Goal: Communication & Community: Share content

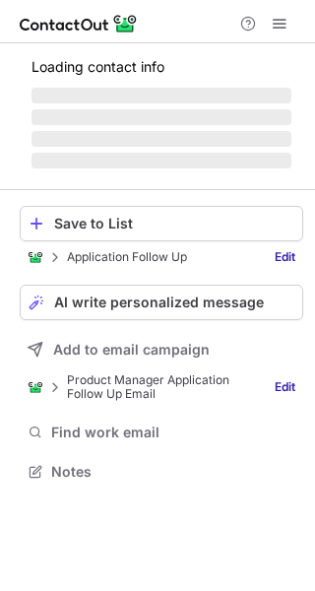
scroll to position [483, 315]
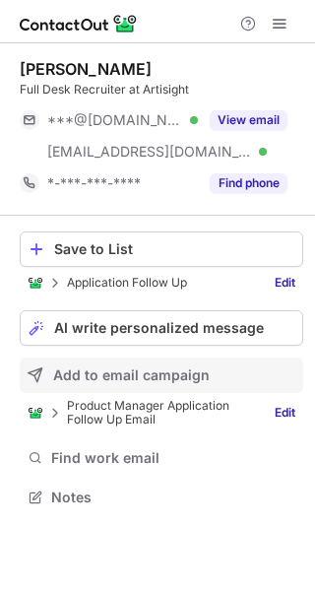
click at [111, 372] on span "Add to email campaign" at bounding box center [131, 375] width 157 height 16
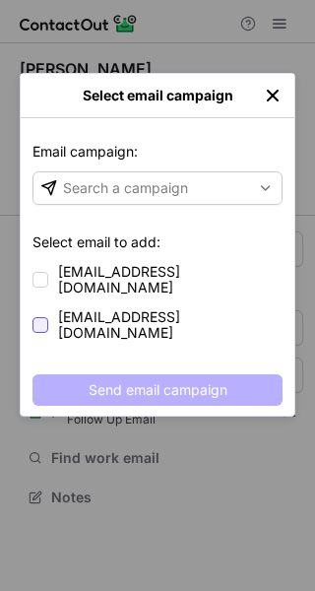
click at [36, 317] on div at bounding box center [41, 325] width 16 height 16
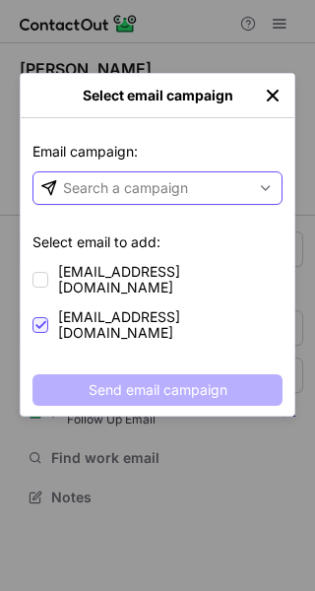
click at [156, 191] on div "Search a campaign" at bounding box center [125, 188] width 125 height 20
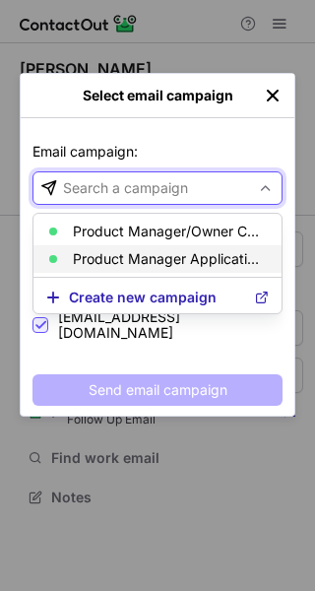
click at [156, 255] on p "Product Manager Application Follow Up Email" at bounding box center [169, 259] width 193 height 16
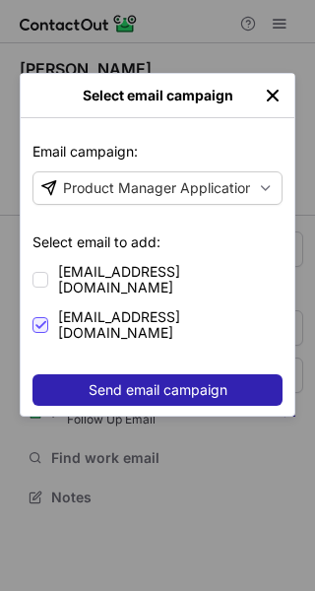
click at [163, 382] on span "Send email campaign" at bounding box center [158, 390] width 139 height 16
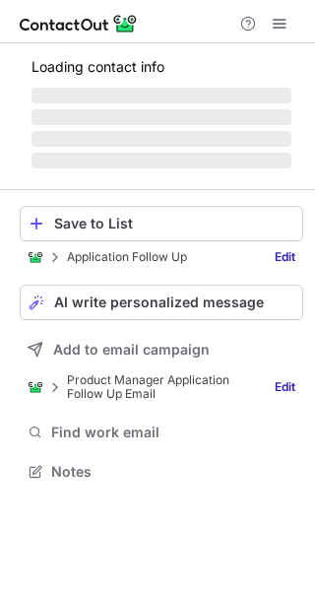
scroll to position [483, 315]
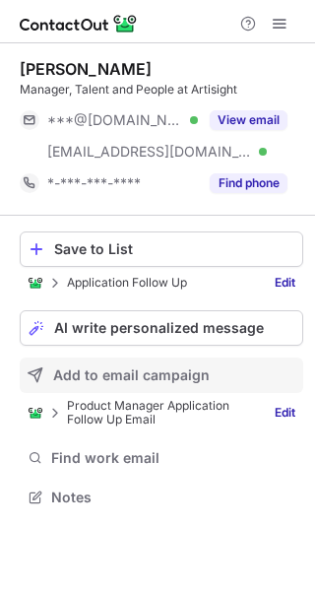
click at [125, 381] on span "Add to email campaign" at bounding box center [131, 375] width 157 height 16
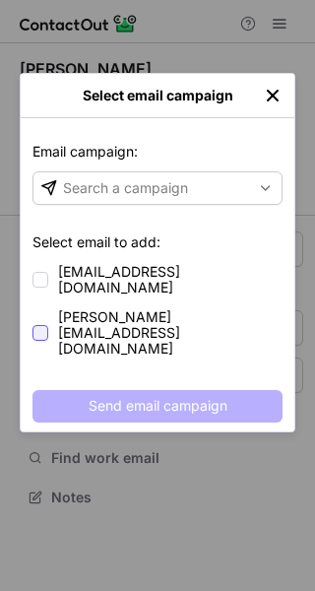
click at [35, 325] on div at bounding box center [41, 333] width 16 height 16
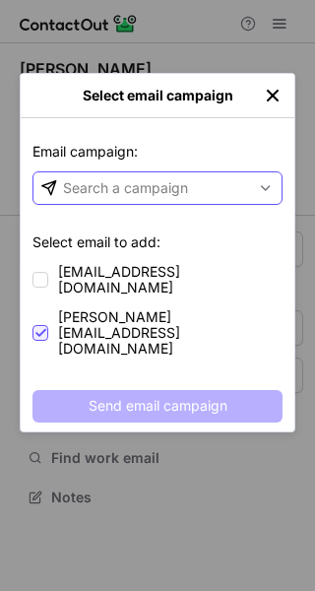
click at [134, 189] on div "Search a campaign" at bounding box center [125, 188] width 125 height 20
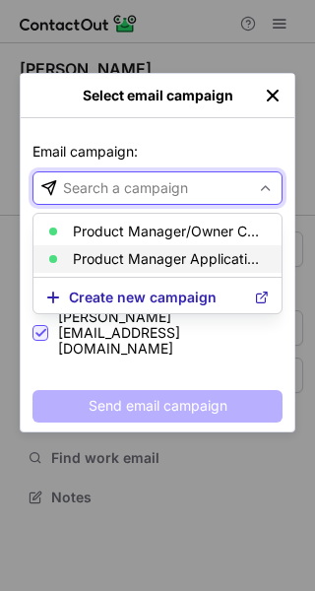
click at [117, 258] on p "Product Manager Application Follow Up Email" at bounding box center [169, 259] width 193 height 16
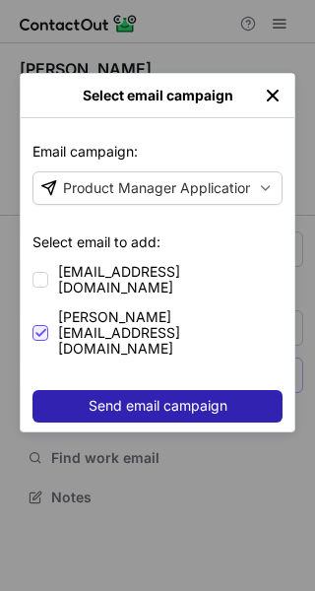
click at [128, 398] on span "Send email campaign" at bounding box center [158, 406] width 139 height 16
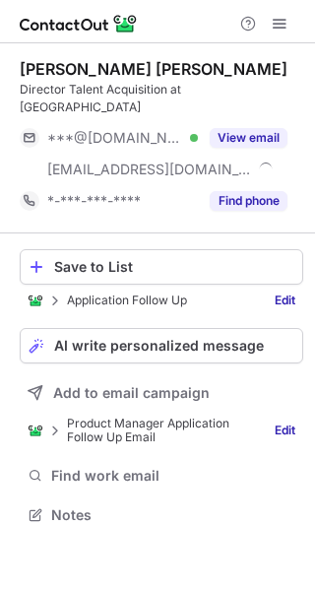
scroll to position [483, 315]
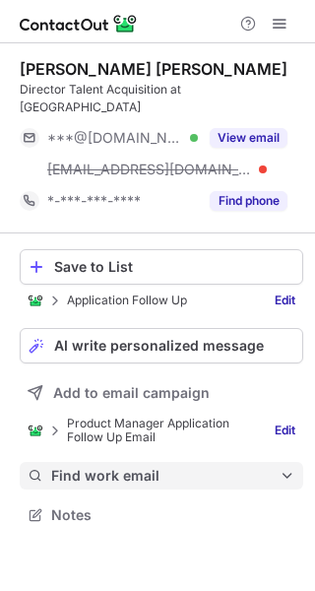
click at [107, 467] on span "Find work email" at bounding box center [165, 476] width 228 height 18
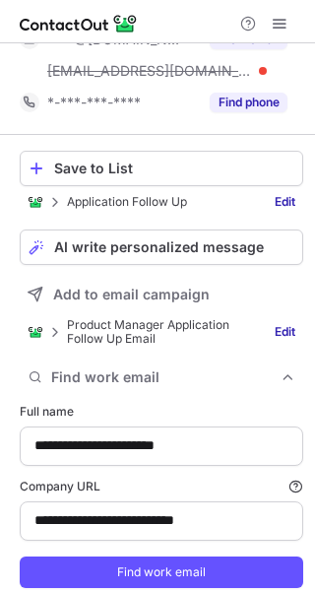
scroll to position [145, 0]
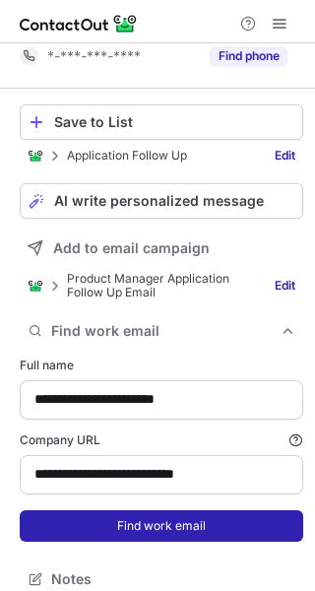
click at [142, 510] on button "Find work email" at bounding box center [162, 526] width 284 height 32
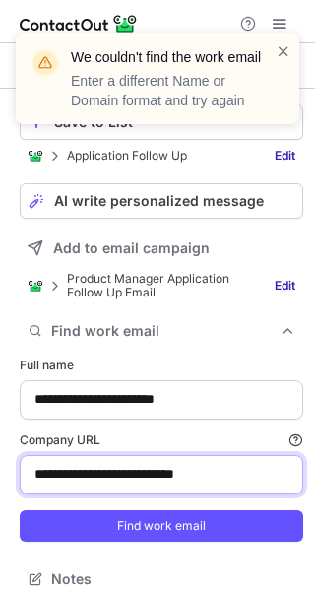
scroll to position [113, 0]
drag, startPoint x: 211, startPoint y: 455, endPoint x: 81, endPoint y: 450, distance: 130.1
click at [81, 455] on input "**********" at bounding box center [162, 474] width 284 height 39
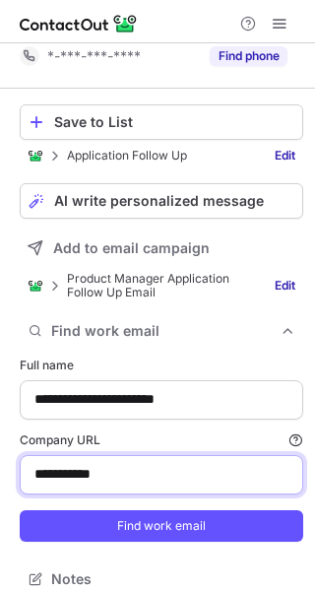
type input "**********"
click at [20, 510] on button "Find work email" at bounding box center [162, 526] width 284 height 32
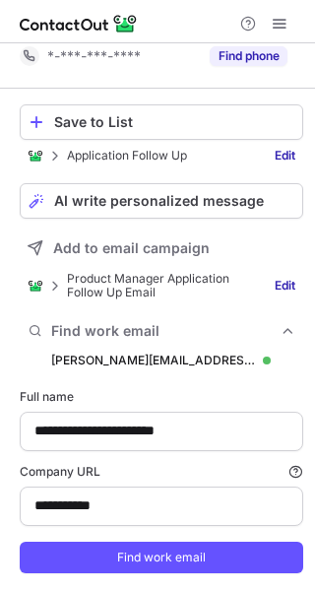
scroll to position [691, 301]
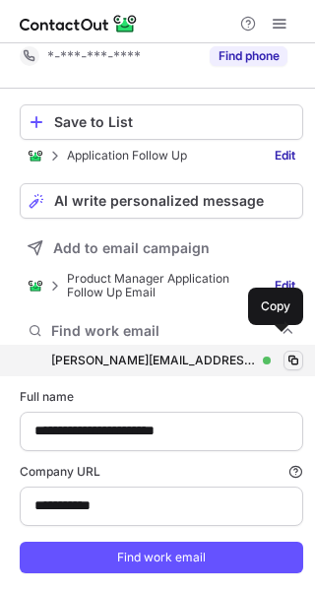
click at [287, 353] on span at bounding box center [294, 361] width 16 height 16
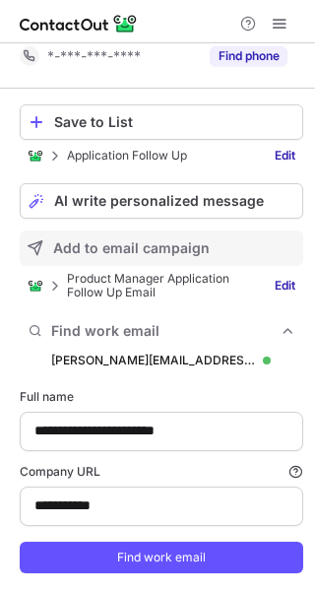
click at [144, 240] on span "Add to email campaign" at bounding box center [131, 248] width 157 height 16
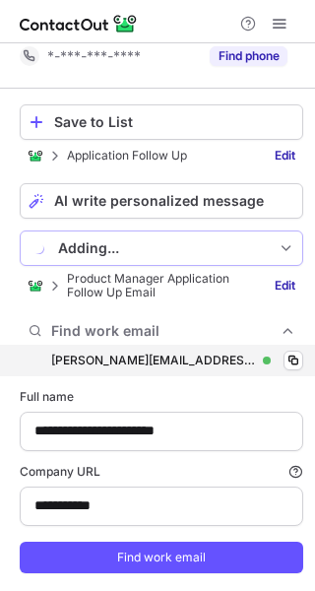
scroll to position [754, 301]
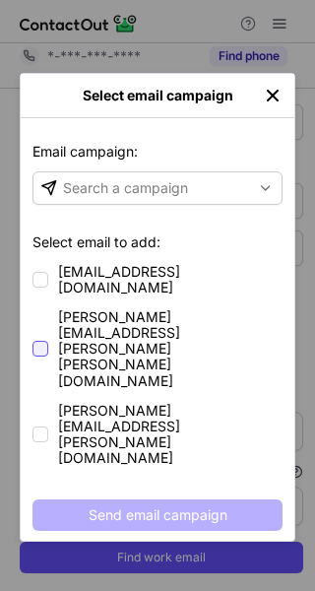
click at [41, 341] on div at bounding box center [41, 349] width 16 height 16
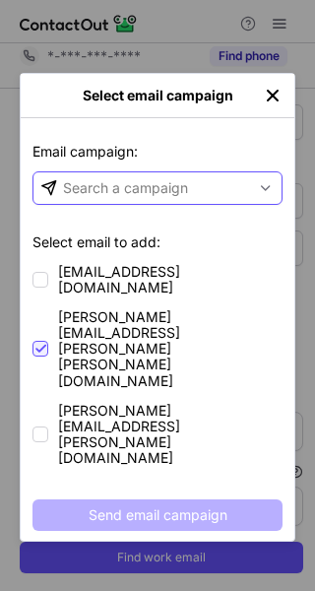
click at [132, 197] on div "Search a campaign" at bounding box center [125, 188] width 125 height 20
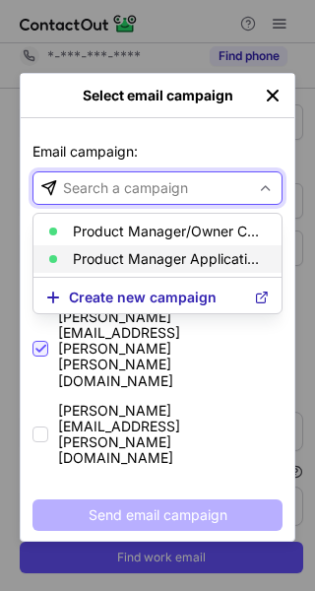
click at [123, 255] on p "Product Manager Application Follow Up Email" at bounding box center [169, 259] width 193 height 16
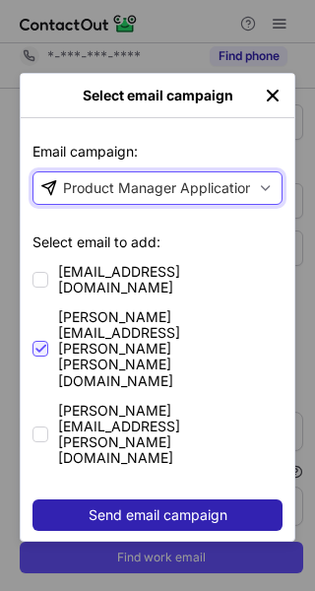
click at [124, 507] on span "Send email campaign" at bounding box center [158, 515] width 139 height 16
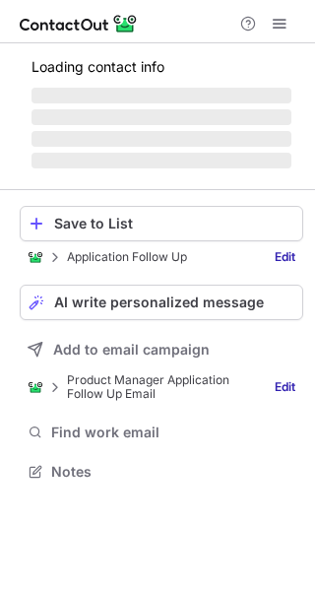
scroll to position [483, 315]
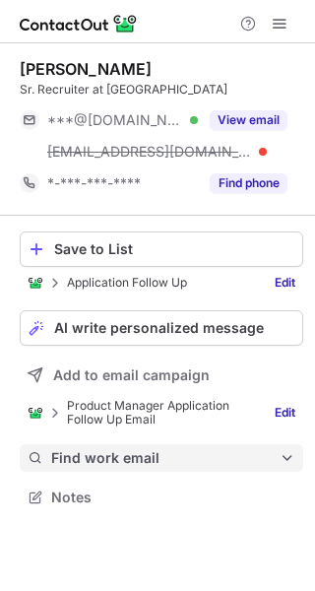
click at [122, 461] on span "Find work email" at bounding box center [165, 458] width 228 height 18
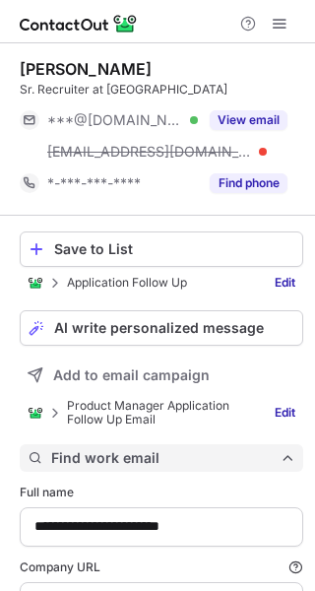
scroll to position [145, 0]
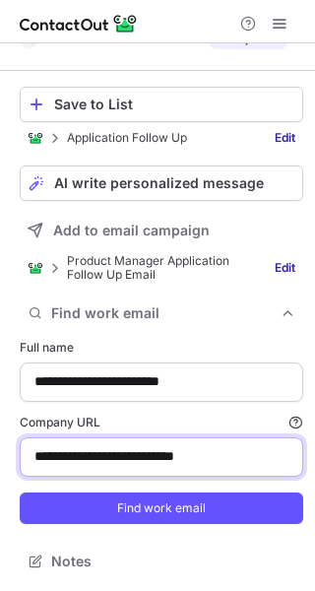
drag, startPoint x: 209, startPoint y: 457, endPoint x: 82, endPoint y: 466, distance: 127.4
click at [82, 465] on input "**********" at bounding box center [162, 456] width 284 height 39
type input "**********"
click at [20, 492] on button "Find work email" at bounding box center [162, 508] width 284 height 32
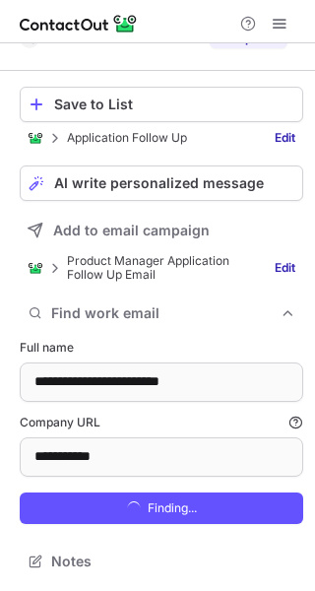
scroll to position [691, 301]
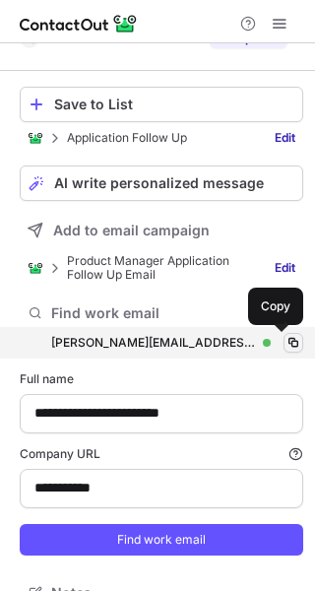
click at [286, 340] on span at bounding box center [294, 343] width 16 height 16
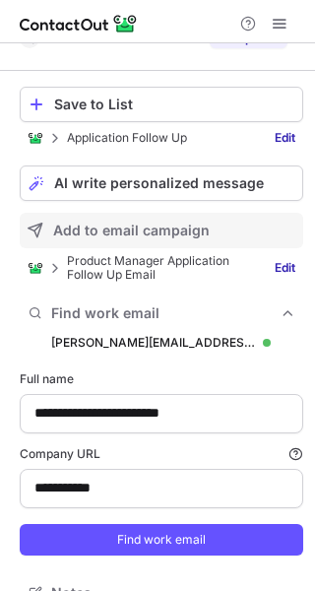
click at [128, 231] on span "Add to email campaign" at bounding box center [131, 231] width 157 height 16
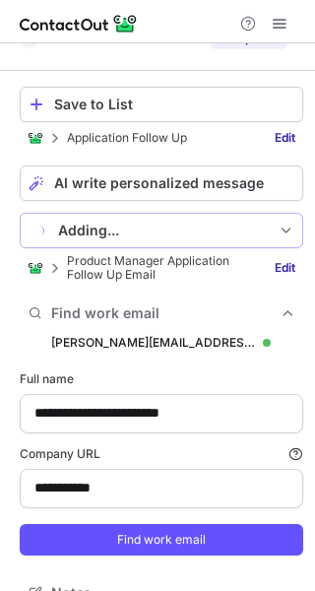
scroll to position [754, 301]
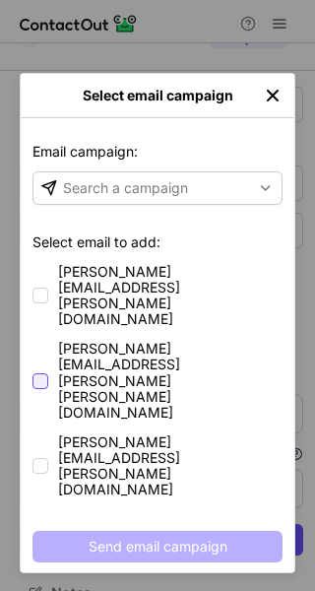
click at [45, 373] on div at bounding box center [41, 381] width 16 height 16
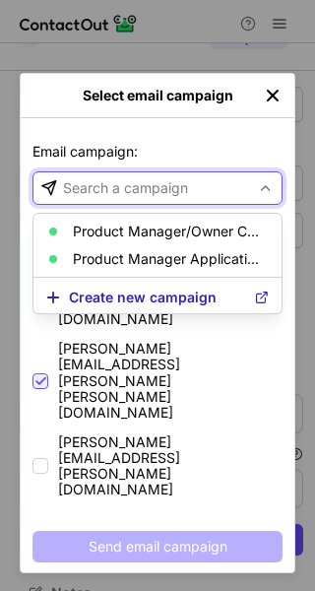
click at [142, 186] on div "Search a campaign" at bounding box center [125, 188] width 125 height 20
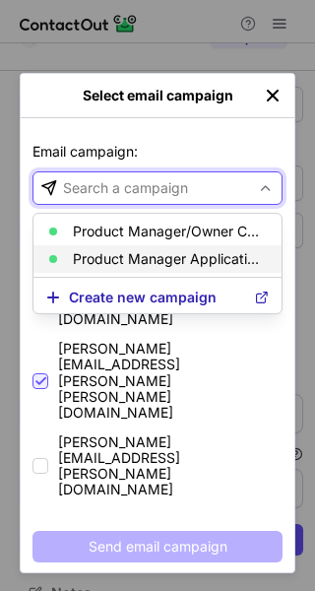
click at [160, 262] on p "Product Manager Application Follow Up Email" at bounding box center [169, 259] width 193 height 16
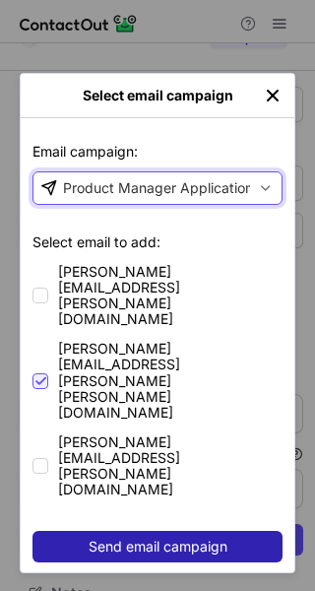
click at [160, 539] on span "Send email campaign" at bounding box center [158, 547] width 139 height 16
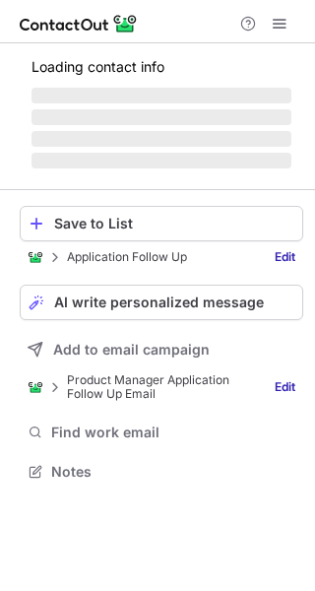
scroll to position [483, 315]
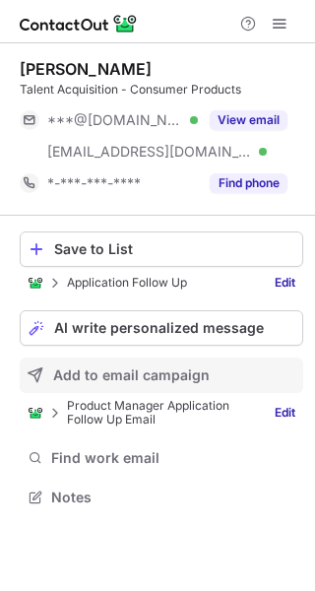
click at [122, 376] on span "Add to email campaign" at bounding box center [131, 375] width 157 height 16
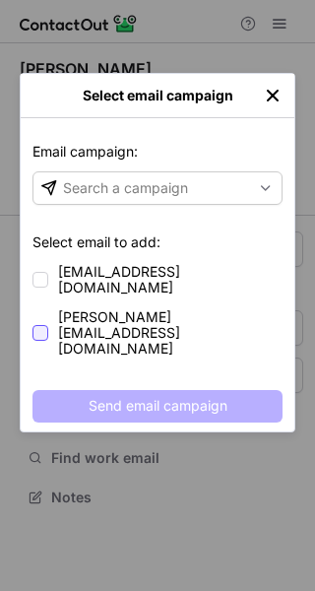
click at [42, 325] on div at bounding box center [41, 333] width 16 height 16
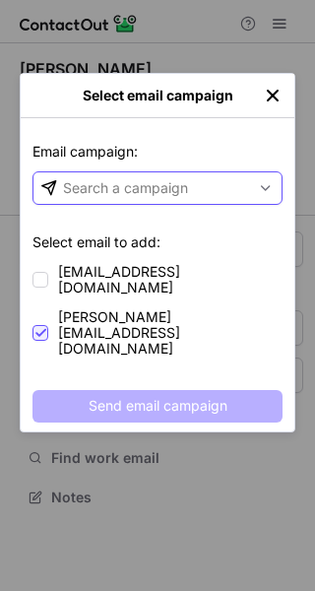
click at [140, 185] on div "Search a campaign" at bounding box center [125, 188] width 125 height 20
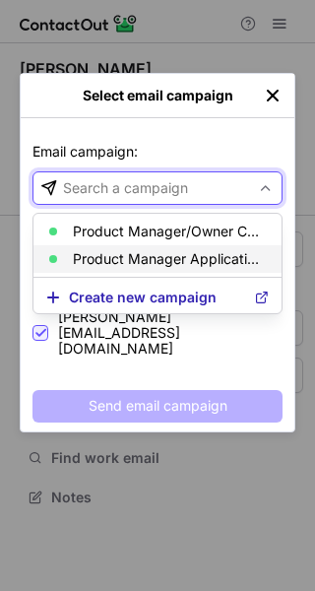
click at [128, 257] on p "Product Manager Application Follow Up Email" at bounding box center [169, 259] width 193 height 16
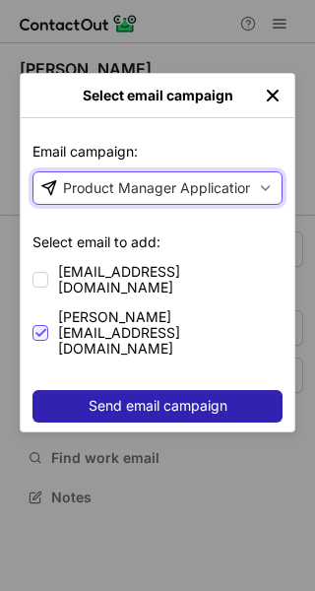
click at [137, 398] on span "Send email campaign" at bounding box center [158, 406] width 139 height 16
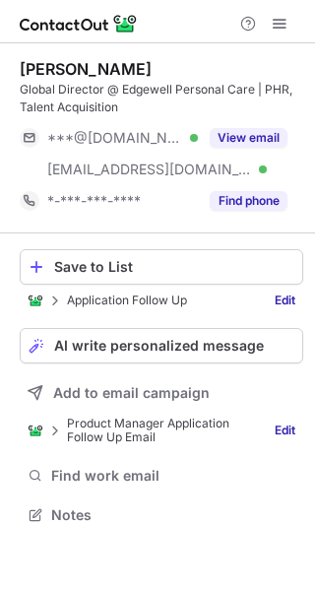
scroll to position [500, 315]
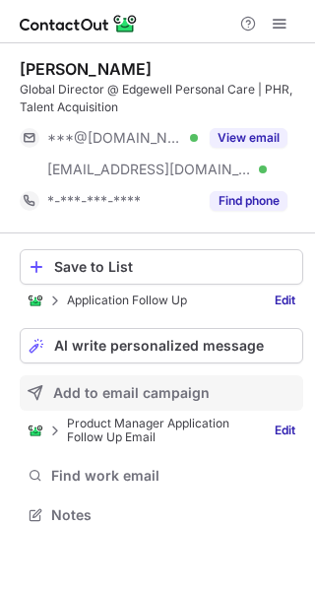
click at [98, 394] on span "Add to email campaign" at bounding box center [131, 393] width 157 height 16
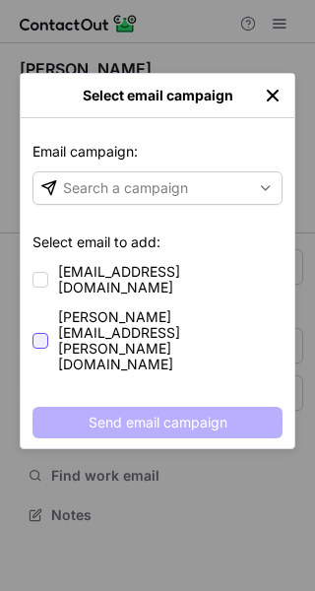
click at [40, 333] on div at bounding box center [41, 341] width 16 height 16
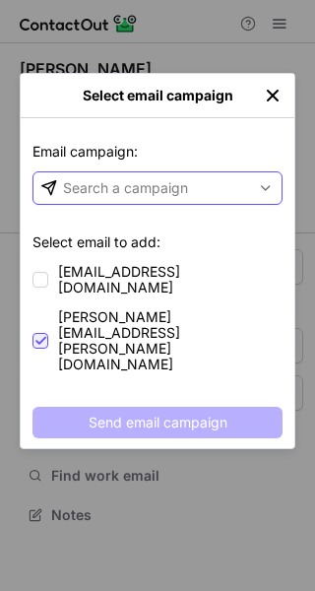
click at [109, 202] on div "Search a campaign" at bounding box center [141, 188] width 217 height 32
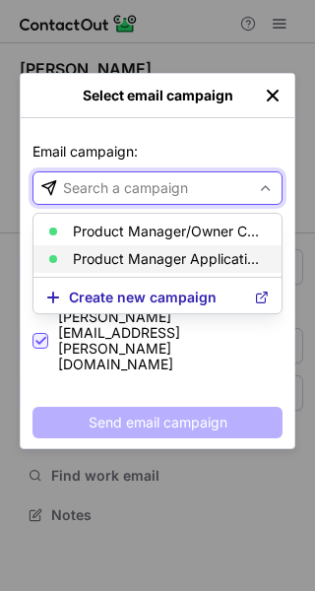
click at [111, 258] on p "Product Manager Application Follow Up Email" at bounding box center [169, 259] width 193 height 16
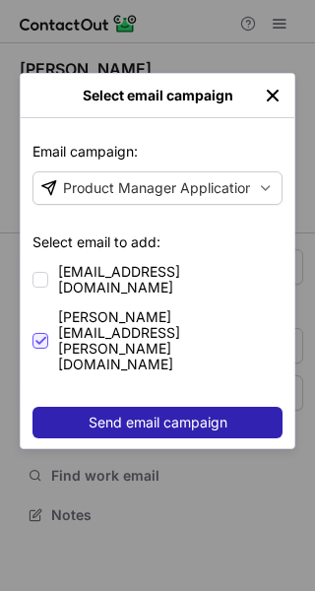
click at [124, 415] on span "Send email campaign" at bounding box center [158, 423] width 139 height 16
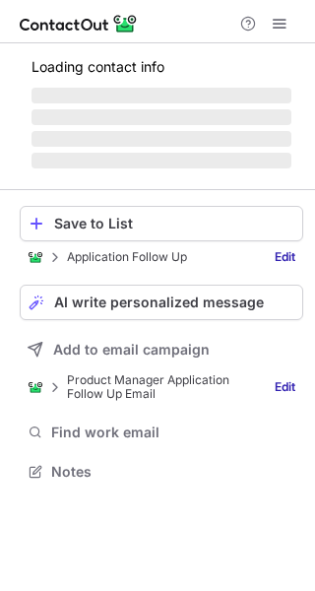
scroll to position [483, 315]
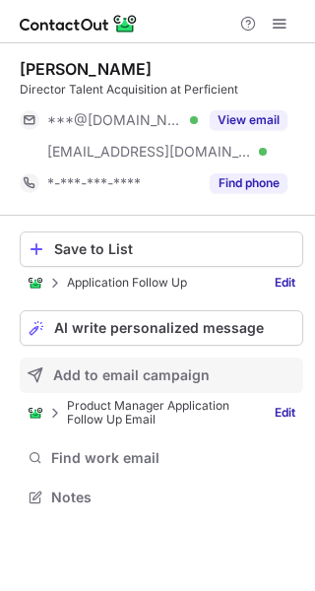
click at [121, 382] on span "Add to email campaign" at bounding box center [131, 375] width 157 height 16
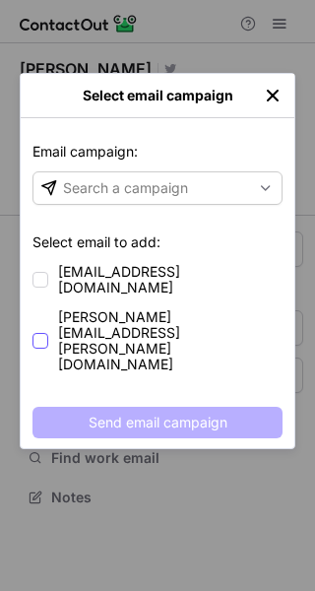
click at [42, 333] on div at bounding box center [41, 341] width 16 height 16
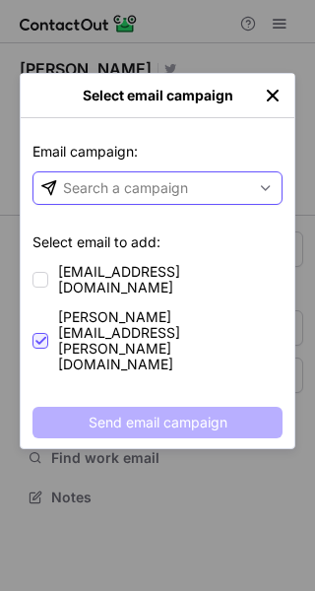
click at [151, 187] on div "Search a campaign" at bounding box center [125, 188] width 125 height 20
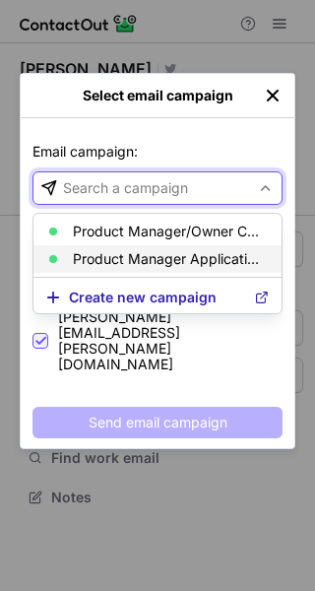
click at [151, 259] on p "Product Manager Application Follow Up Email" at bounding box center [169, 259] width 193 height 16
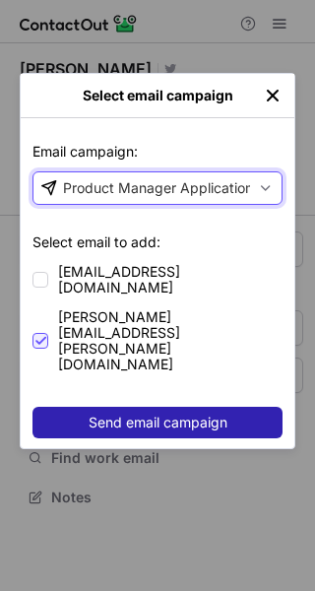
click at [154, 415] on span "Send email campaign" at bounding box center [158, 423] width 139 height 16
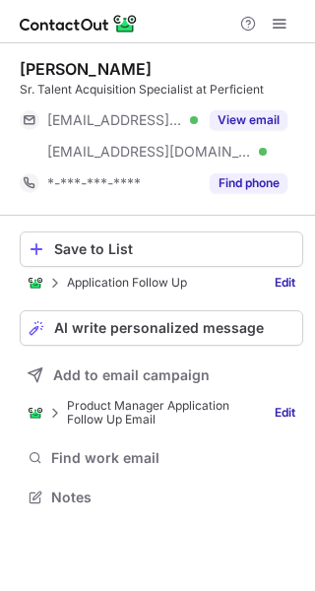
scroll to position [483, 315]
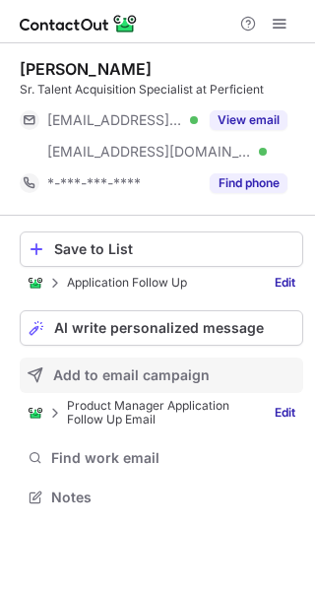
click at [114, 374] on span "Add to email campaign" at bounding box center [131, 375] width 157 height 16
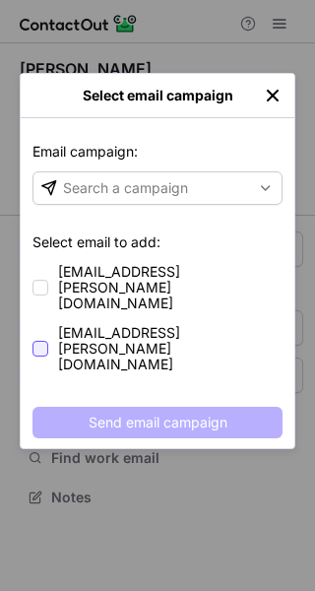
click at [41, 341] on div at bounding box center [41, 349] width 16 height 16
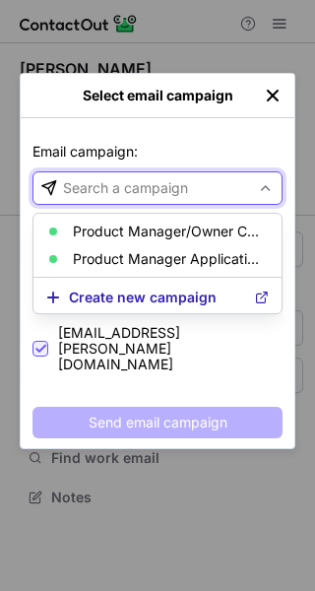
click at [151, 201] on div "Search a campaign" at bounding box center [141, 188] width 217 height 32
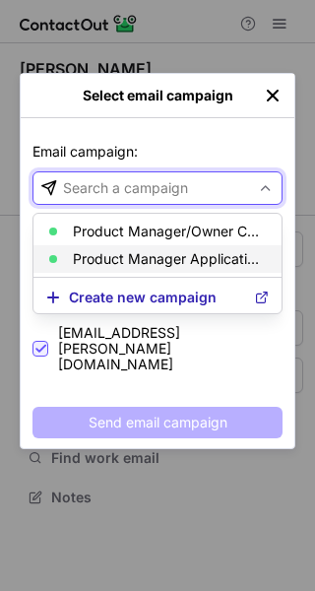
click at [154, 253] on p "Product Manager Application Follow Up Email" at bounding box center [169, 259] width 193 height 16
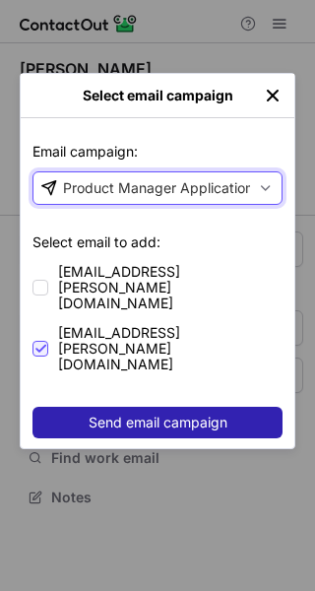
click at [155, 415] on span "Send email campaign" at bounding box center [158, 423] width 139 height 16
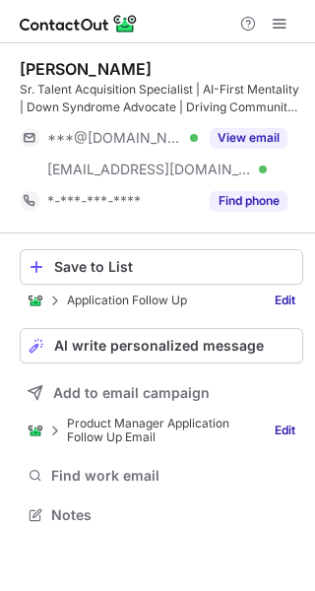
scroll to position [500, 315]
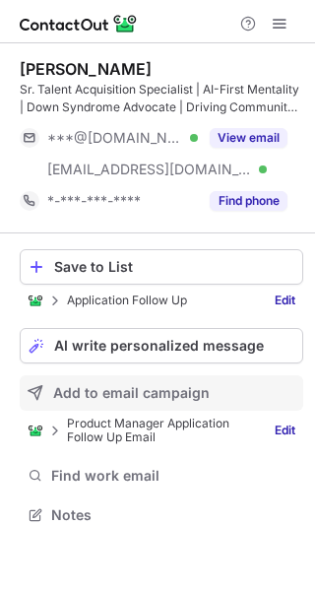
click at [105, 397] on span "Add to email campaign" at bounding box center [131, 393] width 157 height 16
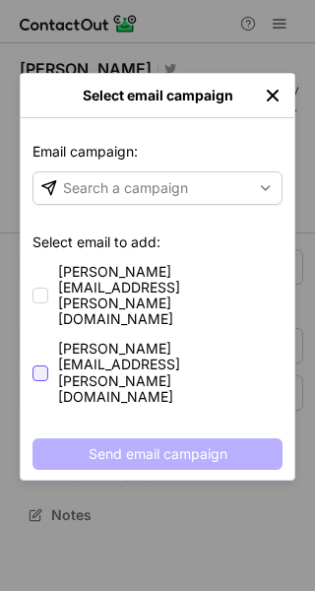
click at [41, 365] on div at bounding box center [41, 373] width 16 height 16
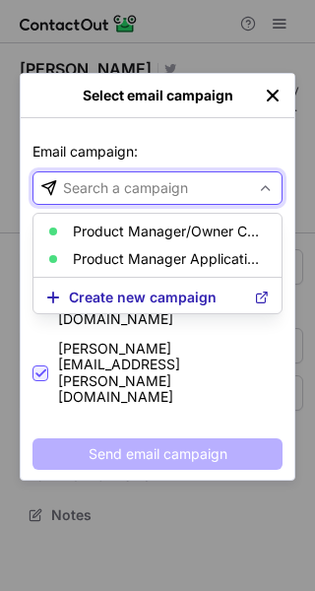
click at [117, 178] on div "Search a campaign" at bounding box center [125, 188] width 125 height 20
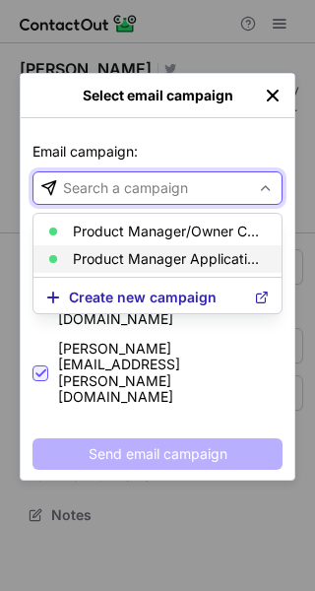
click at [125, 258] on p "Product Manager Application Follow Up Email" at bounding box center [169, 259] width 193 height 16
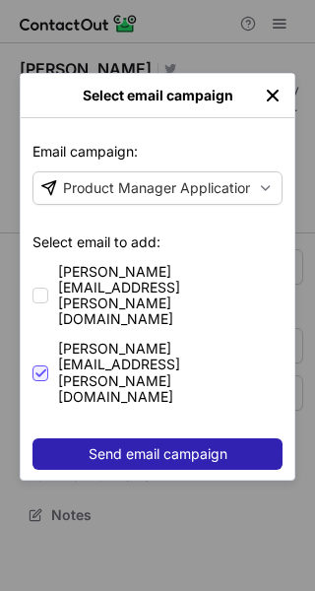
click at [138, 446] on span "Send email campaign" at bounding box center [158, 454] width 139 height 16
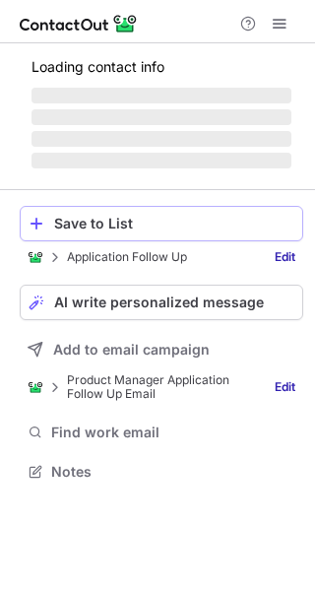
scroll to position [483, 315]
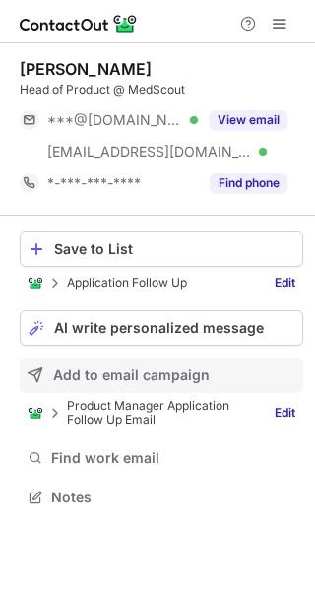
click at [91, 370] on span "Add to email campaign" at bounding box center [131, 375] width 157 height 16
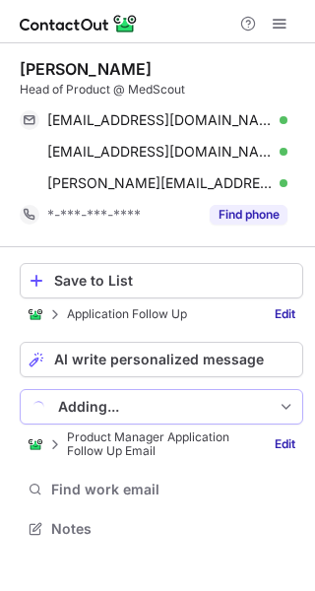
scroll to position [514, 315]
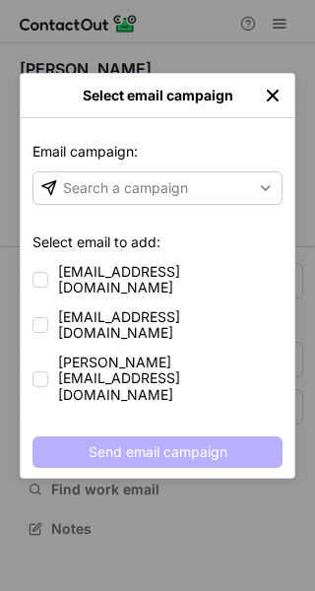
click at [43, 358] on div "Email campaign: Email campaign: Search a campaign Select email to add: ajanatka…" at bounding box center [158, 297] width 274 height 359
click at [35, 371] on div at bounding box center [41, 379] width 16 height 16
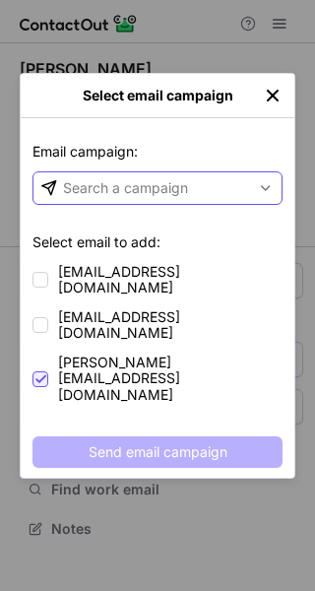
click at [184, 187] on div "Search a campaign" at bounding box center [125, 188] width 125 height 20
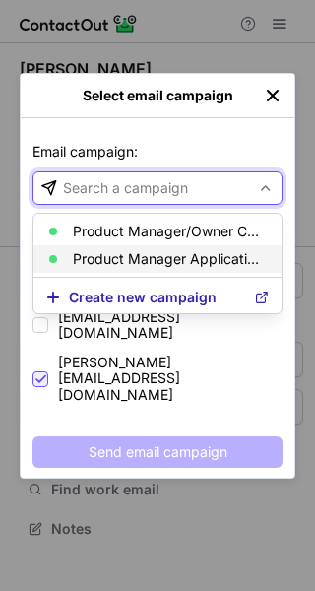
click at [169, 257] on p "Product Manager Application Follow Up Email" at bounding box center [169, 259] width 193 height 16
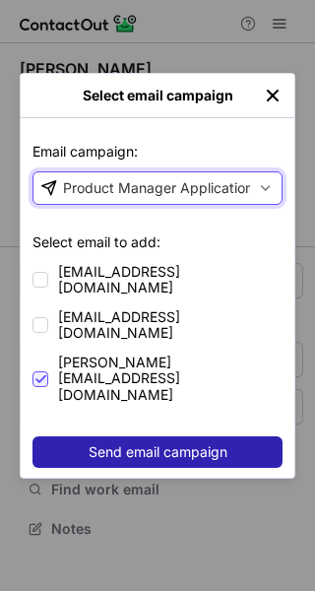
click at [147, 444] on span "Send email campaign" at bounding box center [158, 452] width 139 height 16
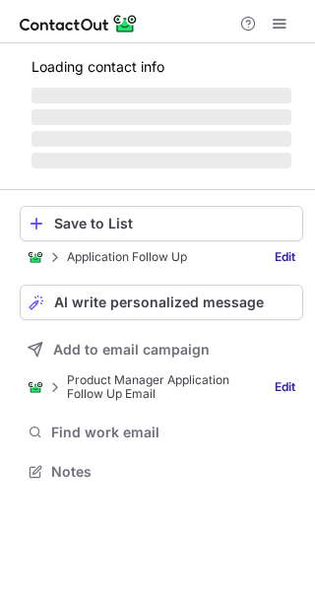
scroll to position [500, 315]
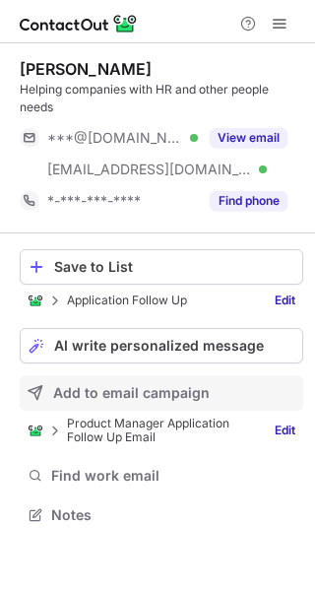
click at [85, 390] on span "Add to email campaign" at bounding box center [131, 393] width 157 height 16
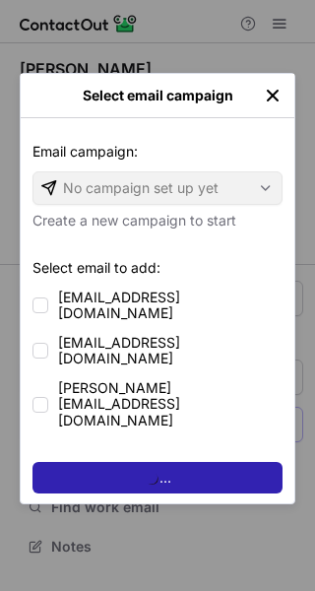
scroll to position [532, 315]
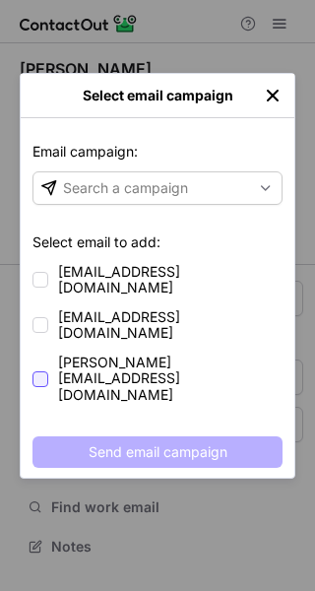
click at [40, 371] on div at bounding box center [41, 379] width 16 height 16
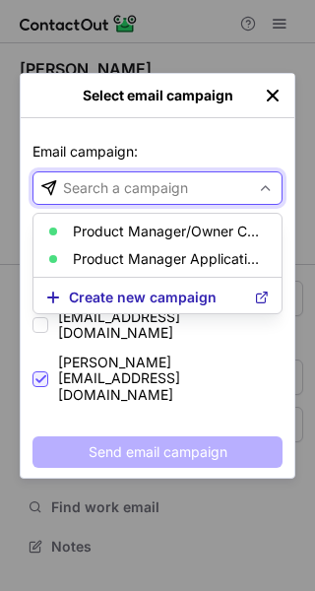
click at [119, 194] on div "Search a campaign" at bounding box center [125, 188] width 125 height 20
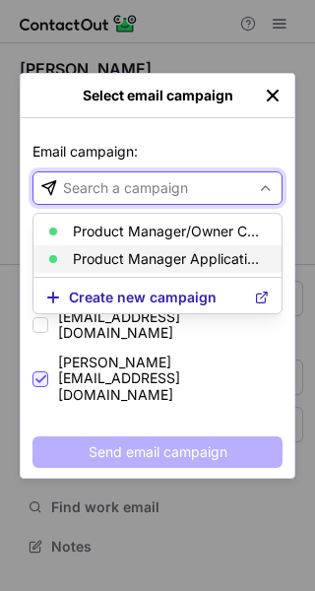
click at [121, 258] on p "Product Manager Application Follow Up Email" at bounding box center [169, 259] width 193 height 16
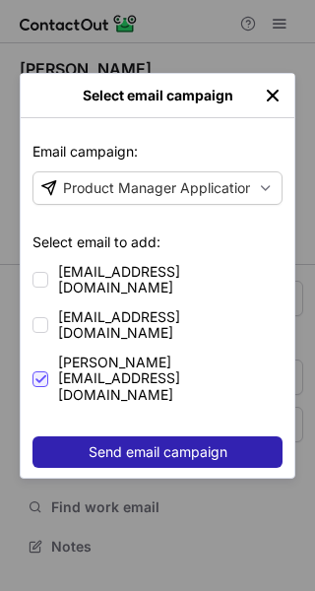
click at [108, 436] on button "Send email campaign" at bounding box center [158, 452] width 250 height 32
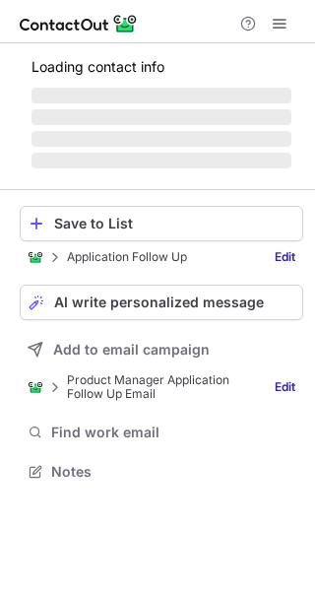
scroll to position [469, 315]
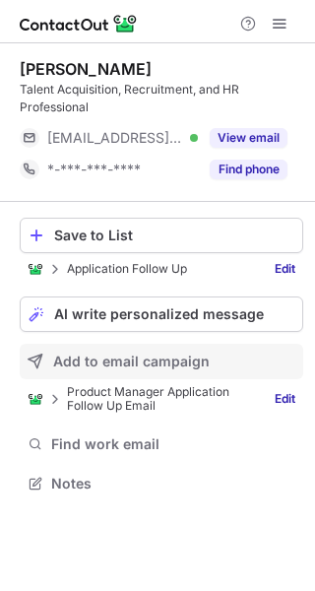
click at [97, 361] on span "Add to email campaign" at bounding box center [131, 362] width 157 height 16
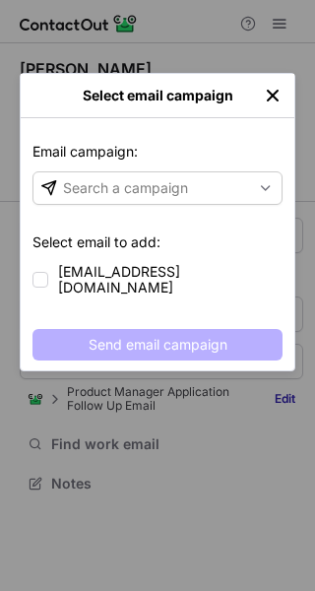
click at [42, 293] on div "Email campaign: Email campaign: Search a campaign Select email to add: nmcelroy…" at bounding box center [158, 244] width 274 height 252
drag, startPoint x: 44, startPoint y: 275, endPoint x: 66, endPoint y: 257, distance: 28.0
click at [45, 275] on div at bounding box center [41, 280] width 16 height 16
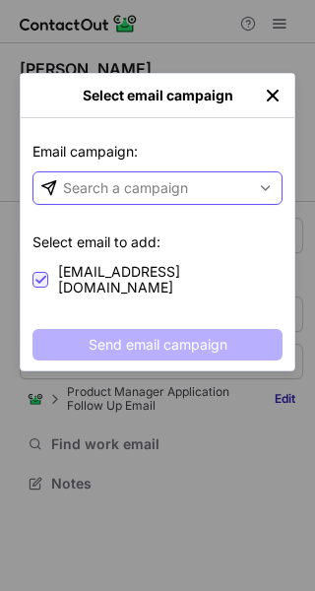
click at [128, 198] on div "Search a campaign" at bounding box center [141, 188] width 217 height 32
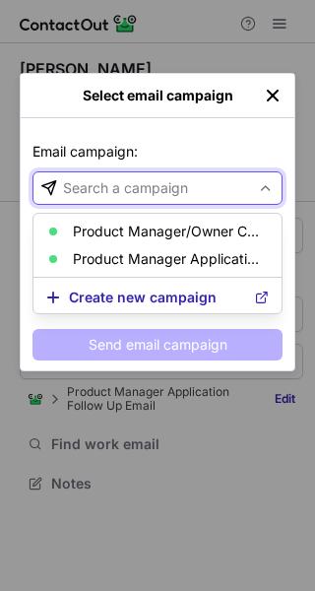
drag, startPoint x: 135, startPoint y: 260, endPoint x: 135, endPoint y: 272, distance: 11.8
click at [135, 259] on p "Product Manager Application Follow Up Email" at bounding box center [169, 259] width 193 height 16
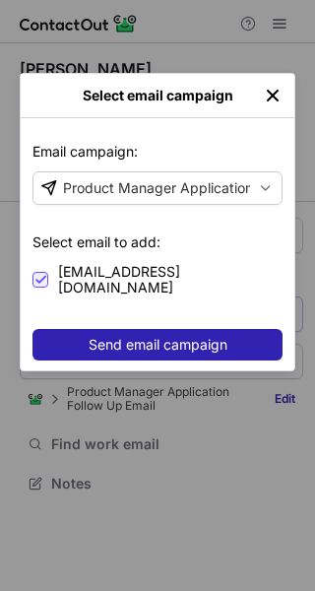
click at [136, 337] on span "Send email campaign" at bounding box center [158, 345] width 139 height 16
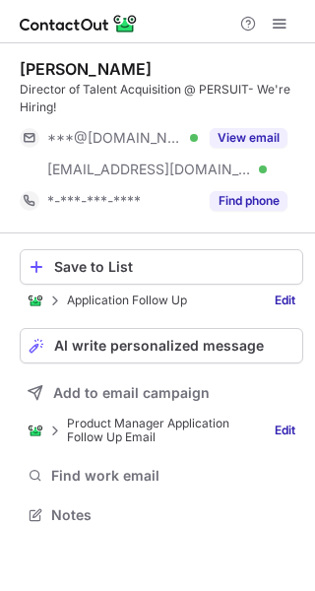
scroll to position [500, 315]
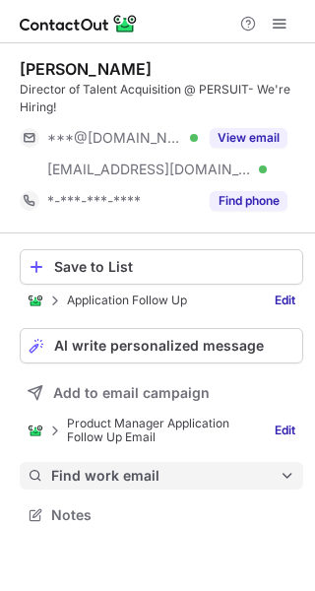
click at [113, 487] on button "Find work email" at bounding box center [162, 476] width 284 height 28
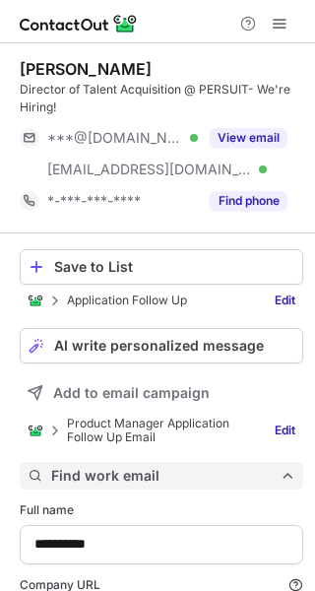
scroll to position [709, 301]
type input "**********"
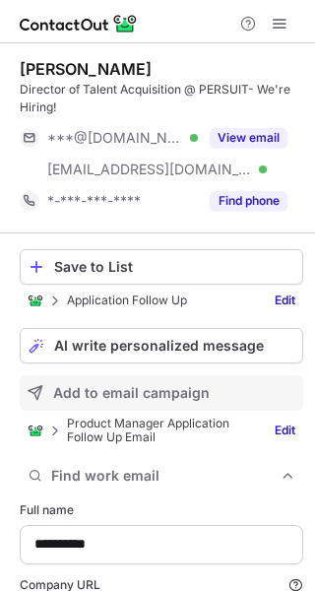
click at [105, 397] on span "Add to email campaign" at bounding box center [131, 393] width 157 height 16
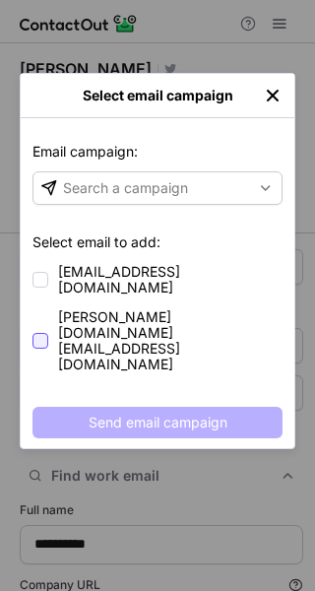
click at [42, 333] on div at bounding box center [41, 341] width 16 height 16
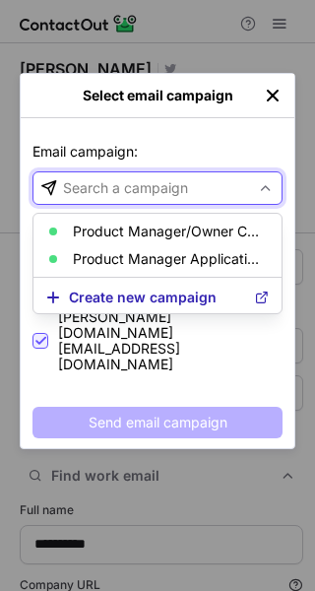
click at [162, 199] on div "Search a campaign" at bounding box center [141, 188] width 217 height 32
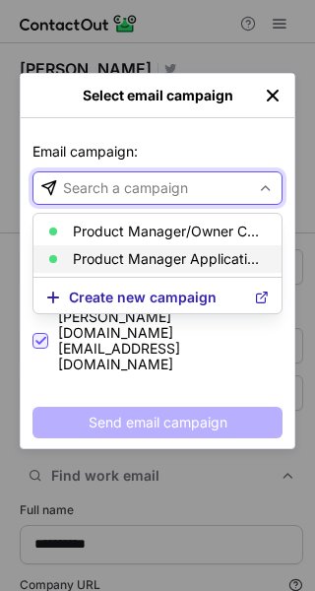
click at [145, 263] on p "Product Manager Application Follow Up Email" at bounding box center [169, 259] width 193 height 16
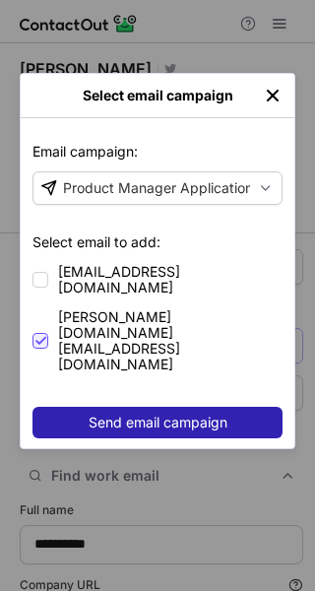
click at [142, 415] on span "Send email campaign" at bounding box center [158, 423] width 139 height 16
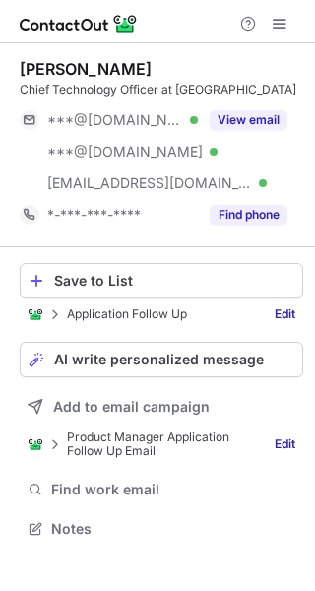
scroll to position [514, 315]
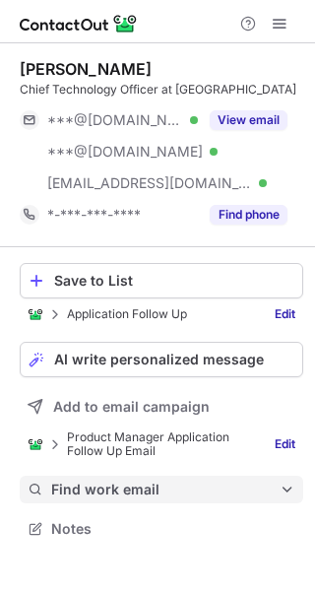
click at [135, 483] on span "Find work email" at bounding box center [165, 490] width 228 height 18
type input "**********"
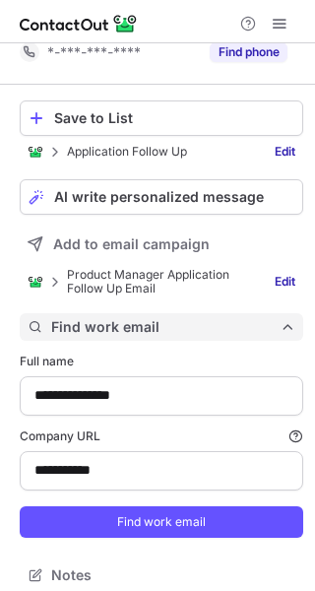
scroll to position [176, 0]
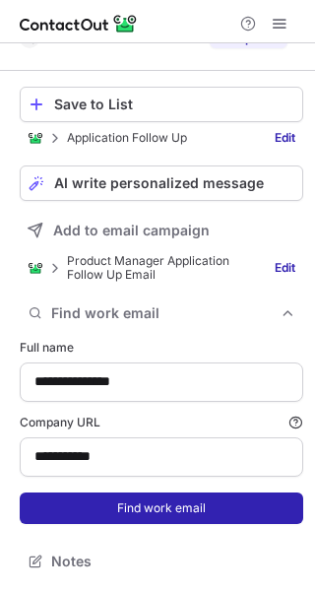
click at [136, 506] on button "Find work email" at bounding box center [162, 508] width 284 height 32
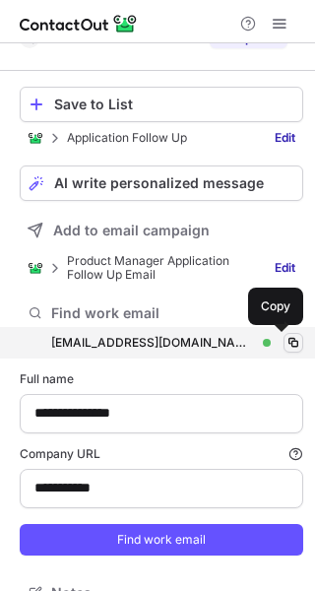
click at [286, 347] on span at bounding box center [294, 343] width 16 height 16
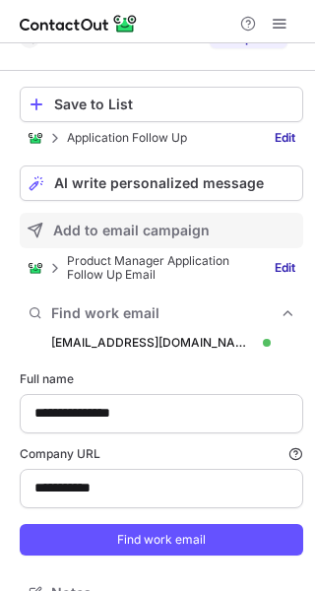
click at [108, 231] on span "Add to email campaign" at bounding box center [131, 231] width 157 height 16
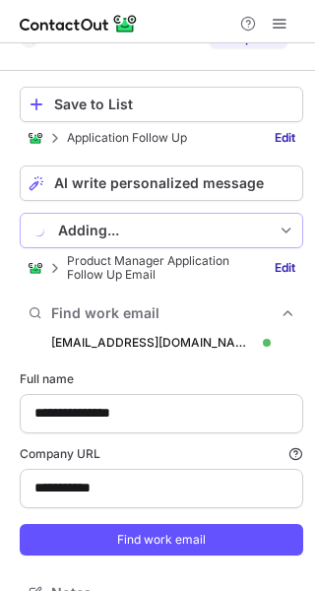
scroll to position [786, 301]
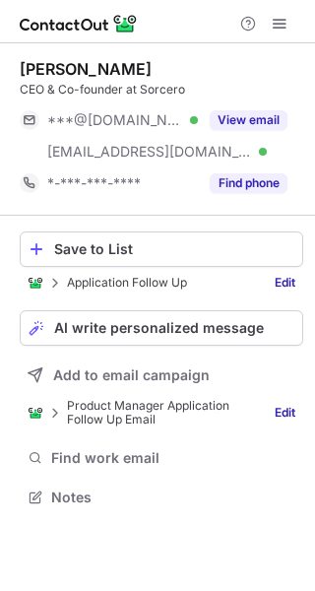
scroll to position [483, 315]
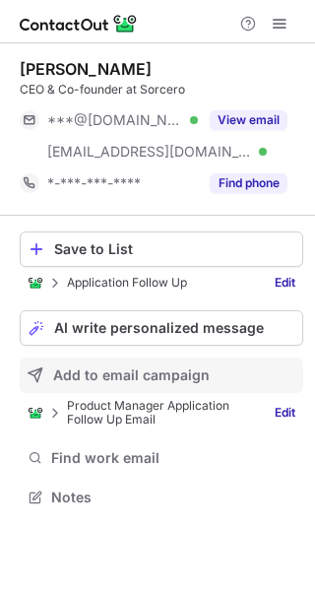
click at [87, 372] on span "Add to email campaign" at bounding box center [131, 375] width 157 height 16
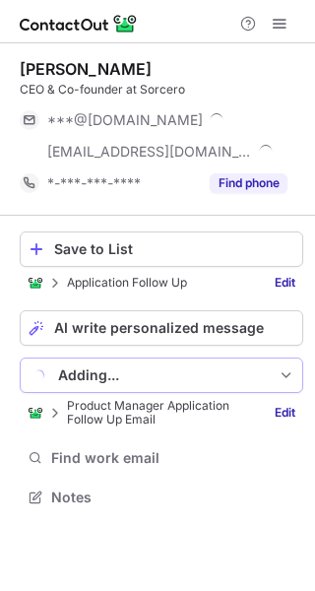
scroll to position [514, 315]
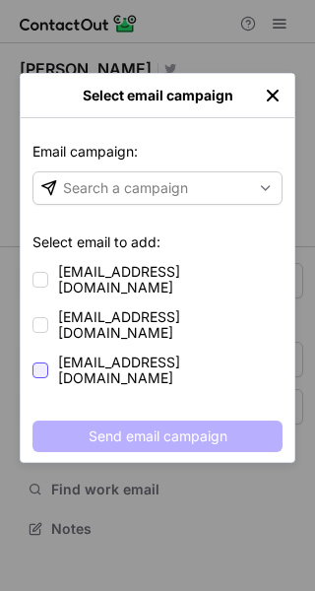
click at [40, 362] on div at bounding box center [41, 370] width 16 height 16
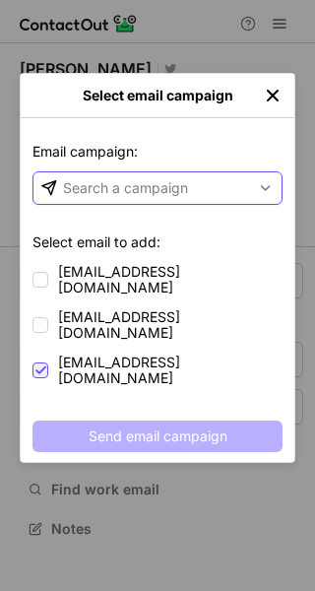
click at [150, 193] on div "Search a campaign" at bounding box center [125, 188] width 125 height 20
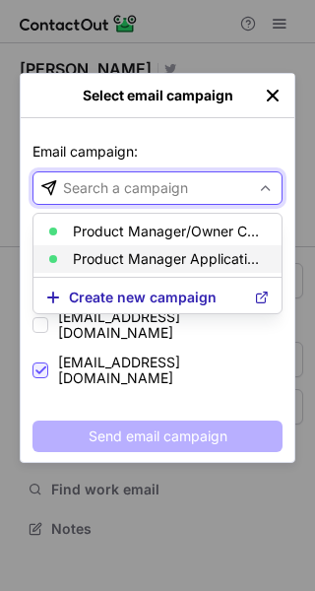
click at [139, 252] on p "Product Manager Application Follow Up Email" at bounding box center [169, 259] width 193 height 16
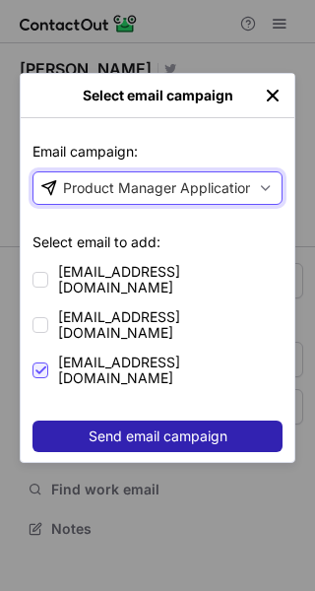
click at [114, 428] on span "Send email campaign" at bounding box center [158, 436] width 139 height 16
